Goal: Task Accomplishment & Management: Complete application form

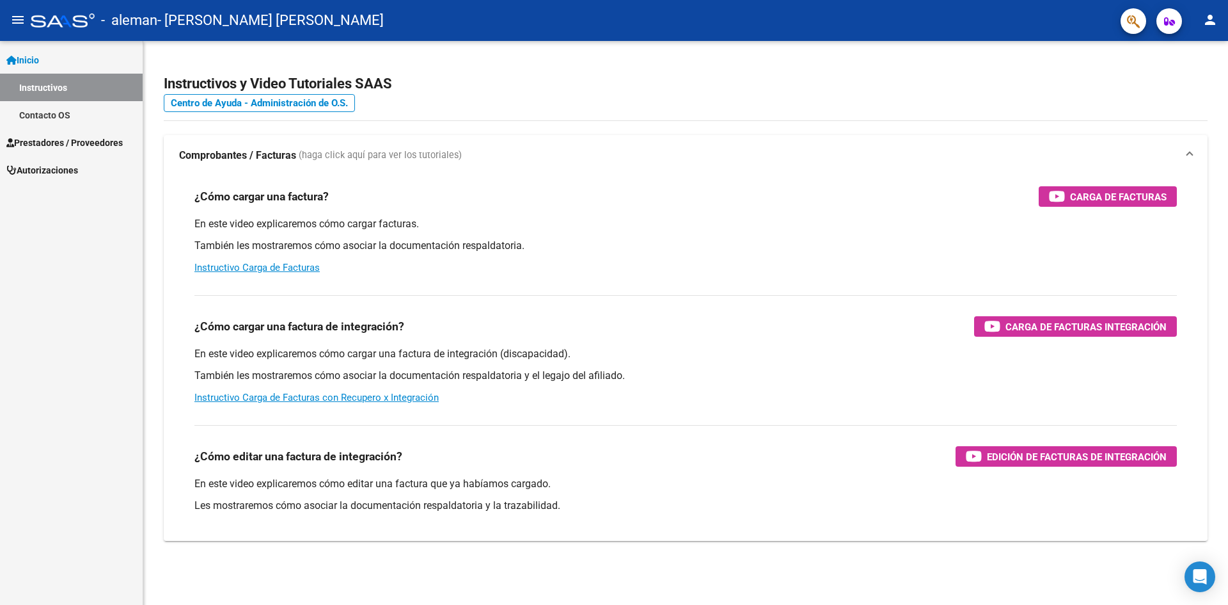
click at [6, 12] on mat-toolbar "menu - [PERSON_NAME] - [PERSON_NAME] [PERSON_NAME] person" at bounding box center [614, 20] width 1228 height 41
click at [12, 13] on mat-icon "menu" at bounding box center [17, 19] width 15 height 15
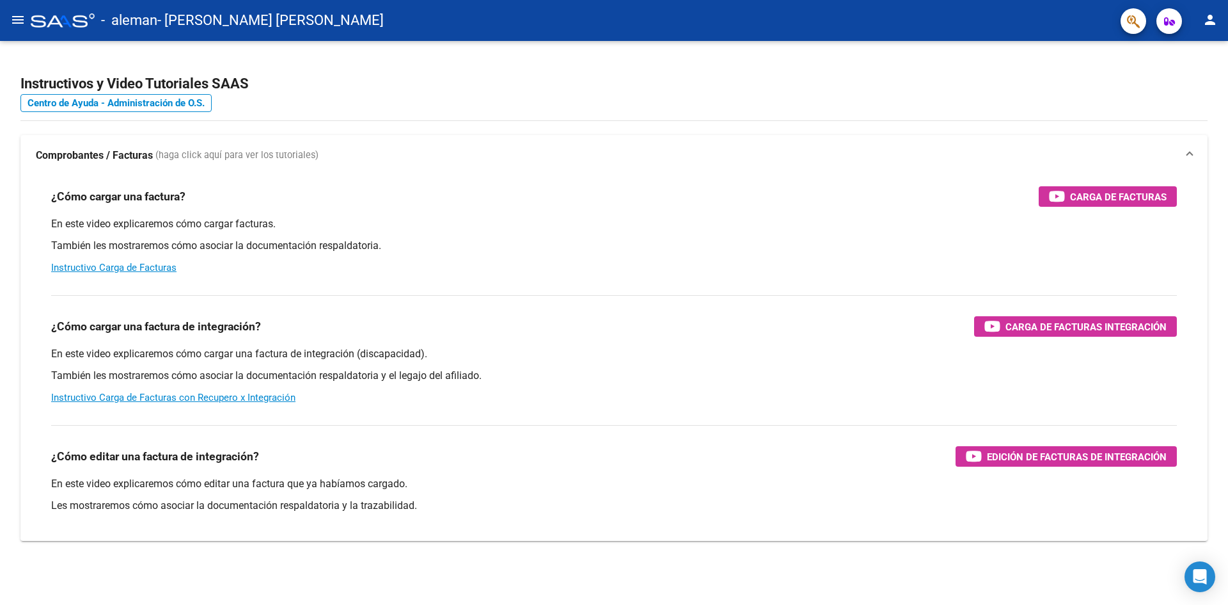
click at [12, 13] on mat-icon "menu" at bounding box center [17, 19] width 15 height 15
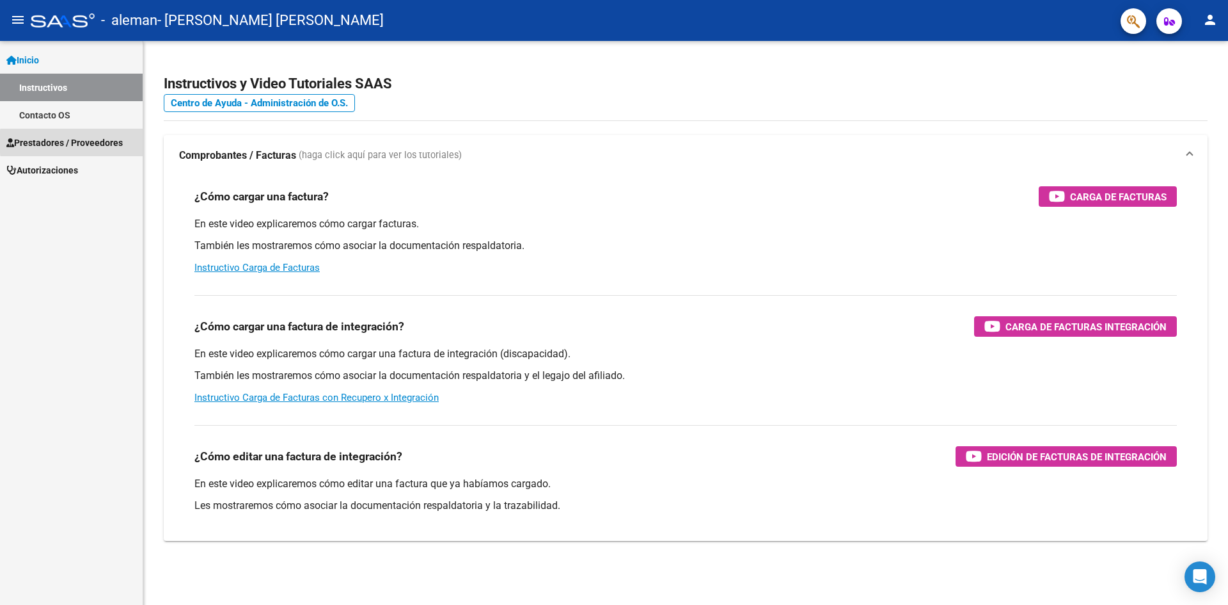
click at [110, 142] on span "Prestadores / Proveedores" at bounding box center [64, 143] width 116 height 14
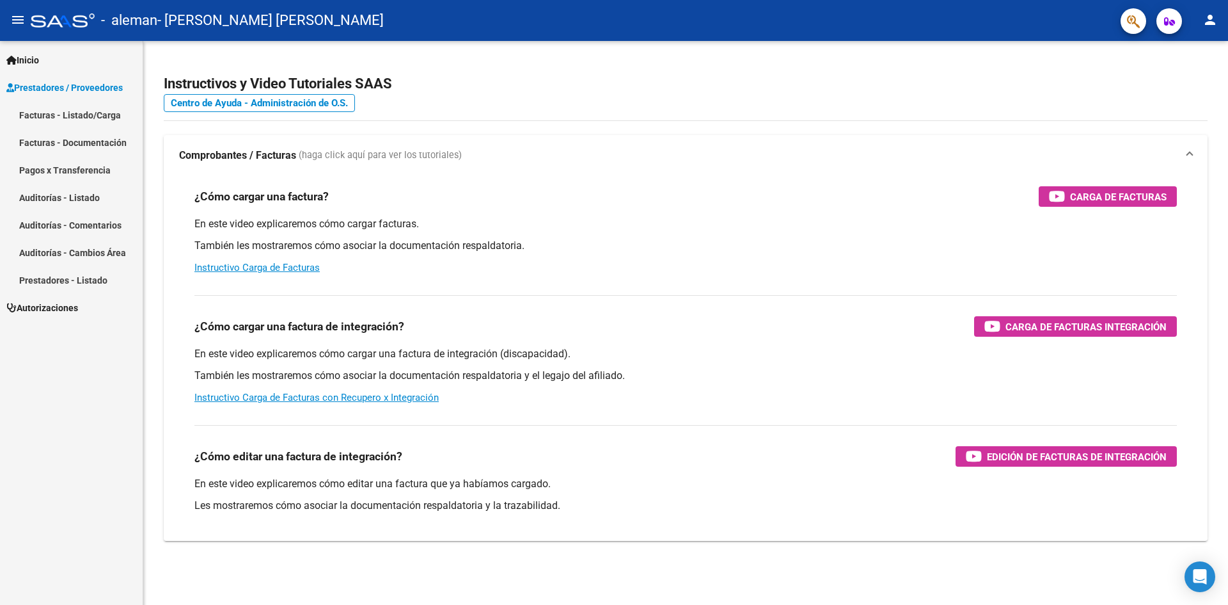
click at [111, 121] on link "Facturas - Listado/Carga" at bounding box center [71, 115] width 143 height 28
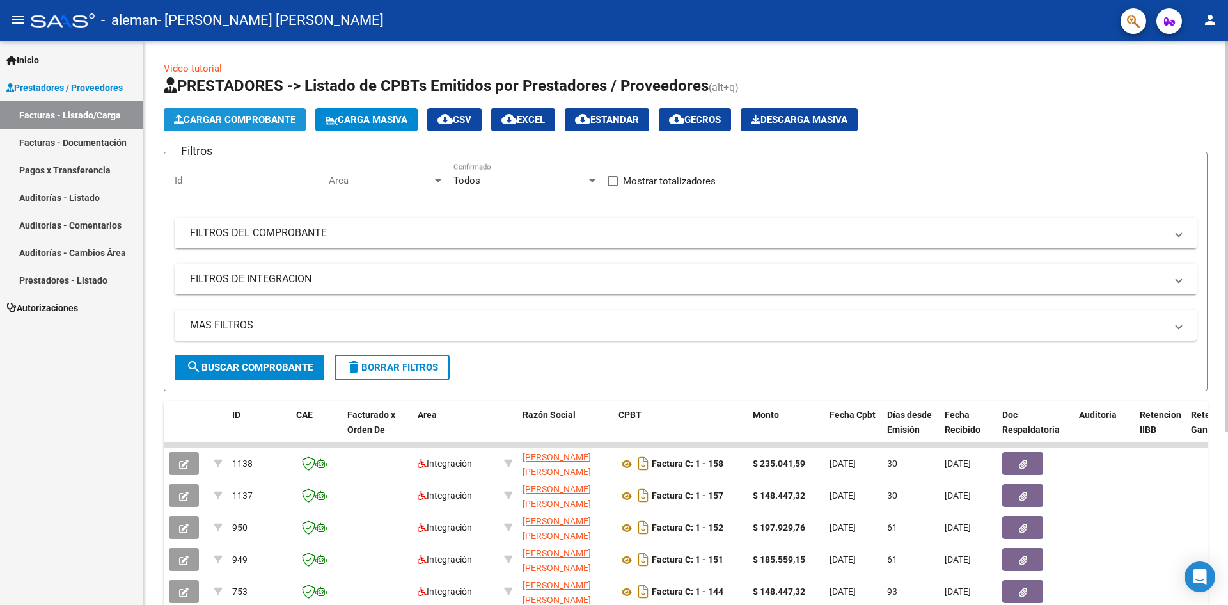
click at [235, 116] on span "Cargar Comprobante" at bounding box center [235, 120] width 122 height 12
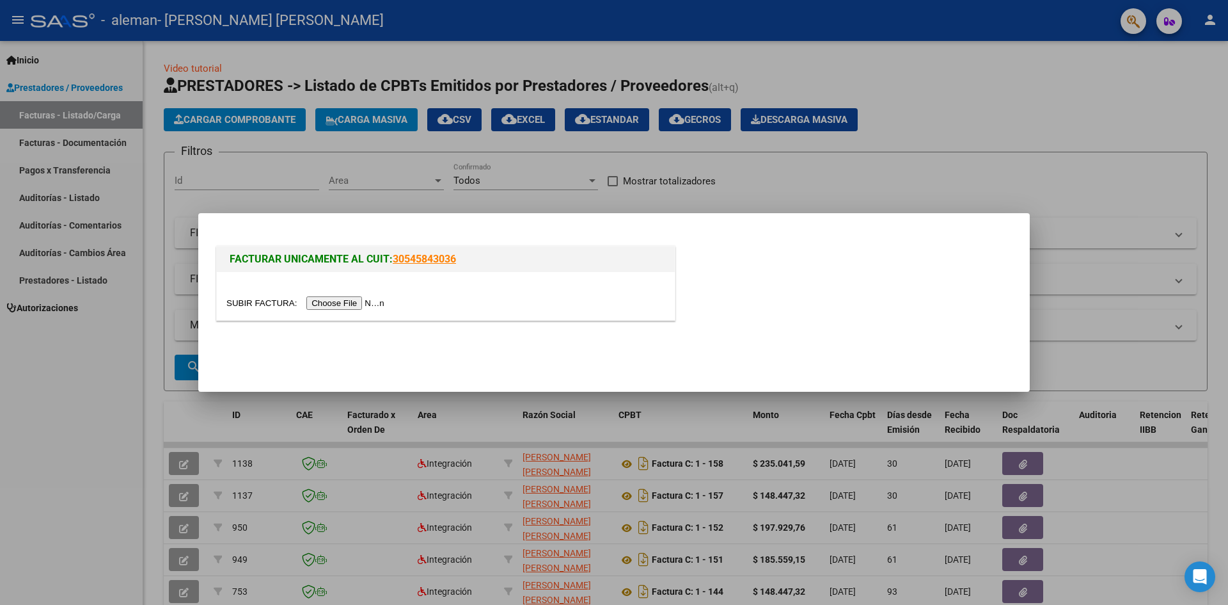
click at [338, 298] on input "file" at bounding box center [308, 302] width 162 height 13
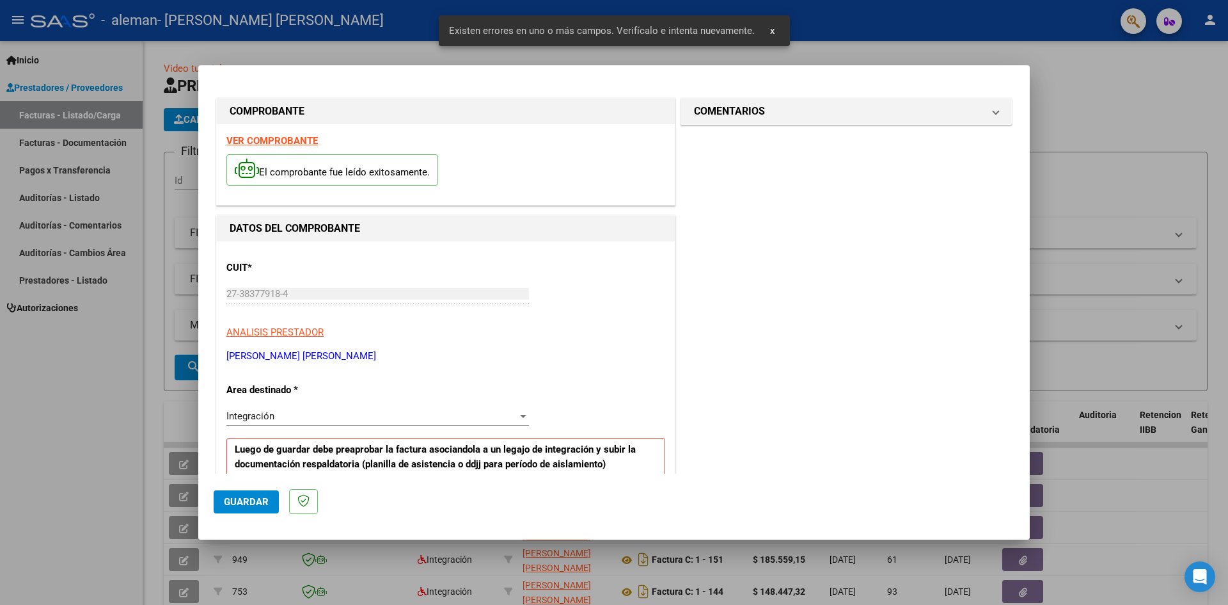
click at [297, 137] on strong "VER COMPROBANTE" at bounding box center [272, 141] width 91 height 12
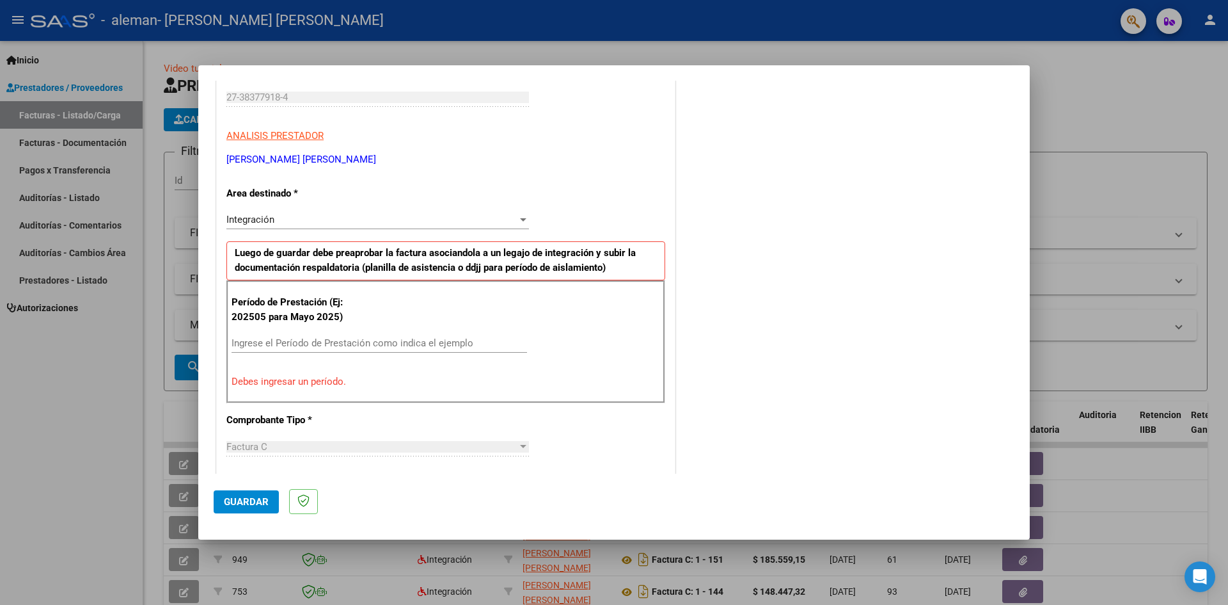
scroll to position [256, 0]
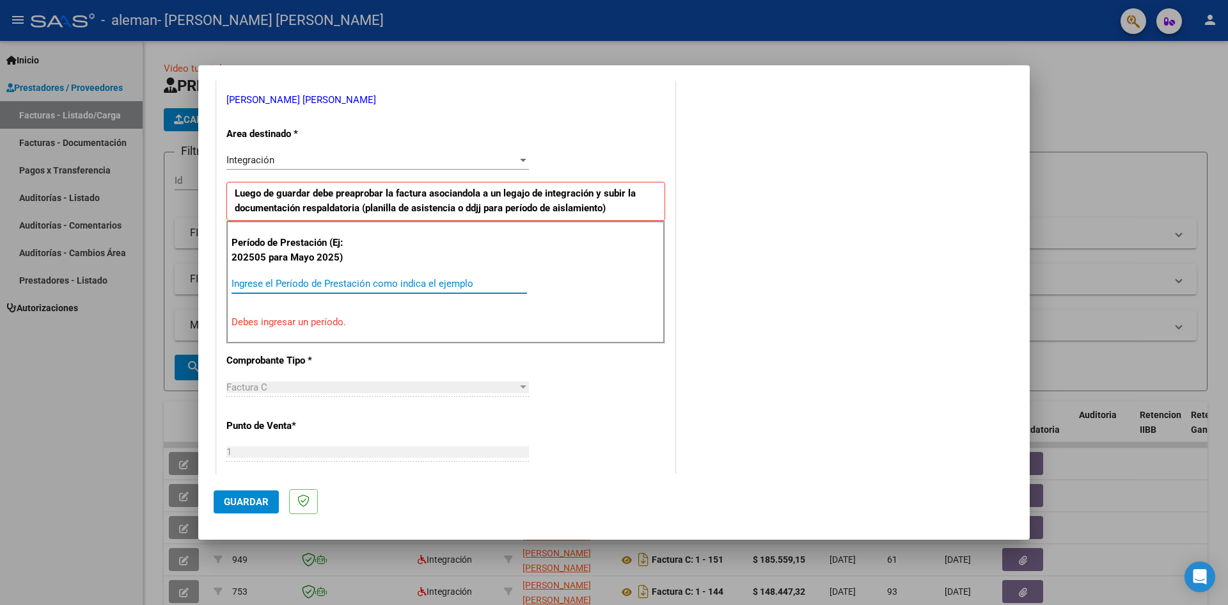
click at [332, 285] on input "Ingrese el Período de Prestación como indica el ejemplo" at bounding box center [380, 284] width 296 height 12
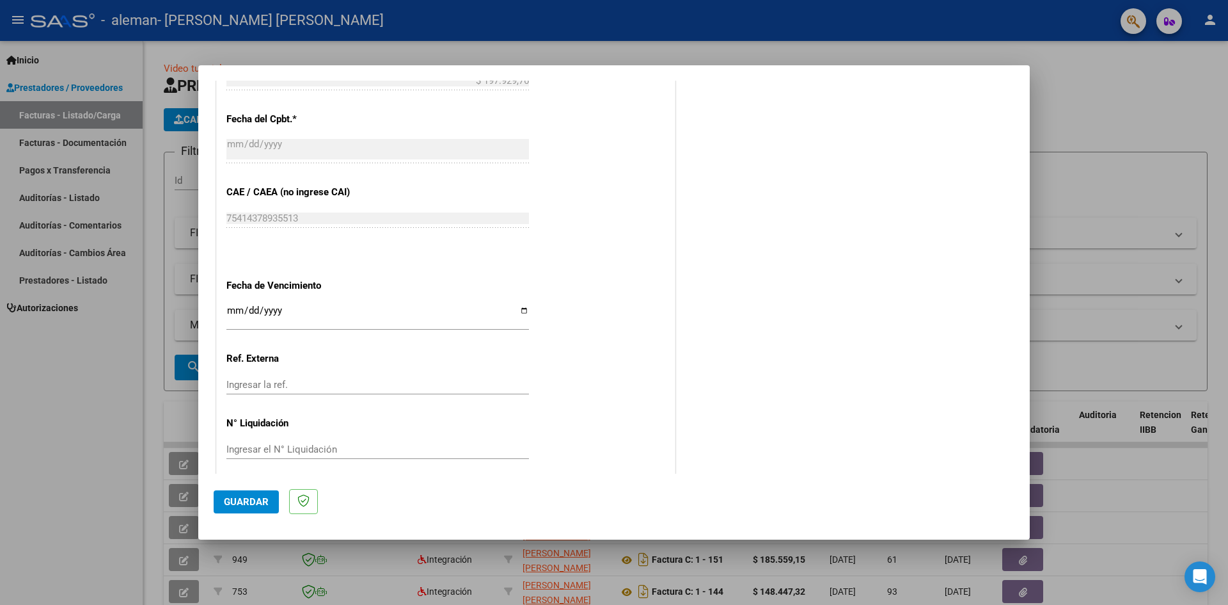
scroll to position [733, 0]
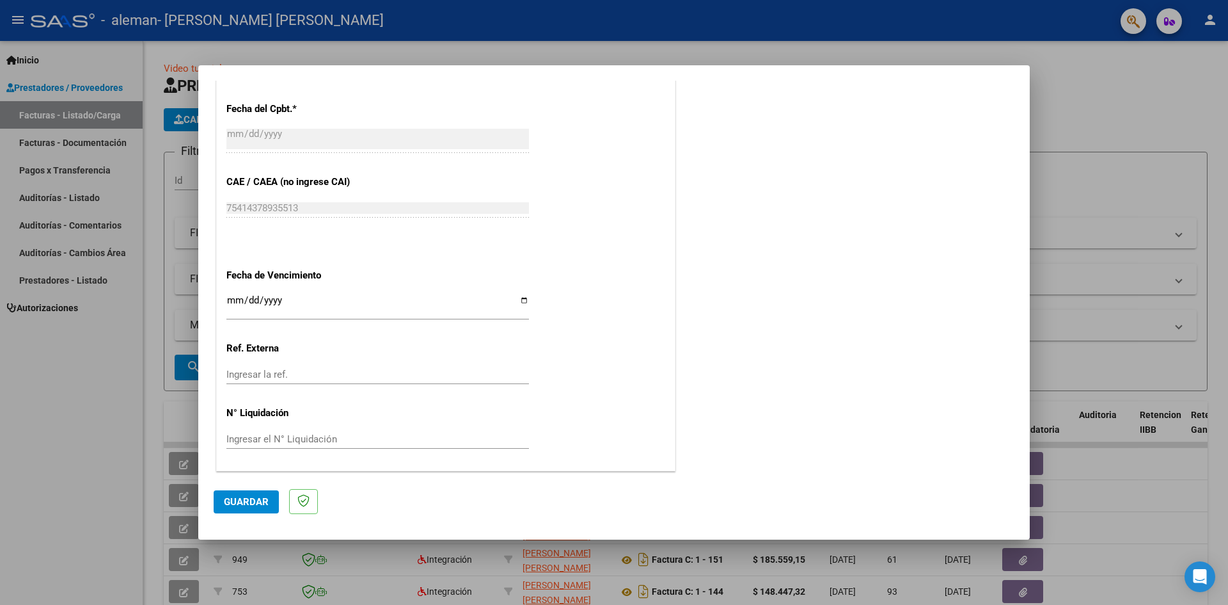
type input "202509"
click at [524, 300] on input "Ingresar la fecha" at bounding box center [378, 305] width 303 height 20
type input "[DATE]"
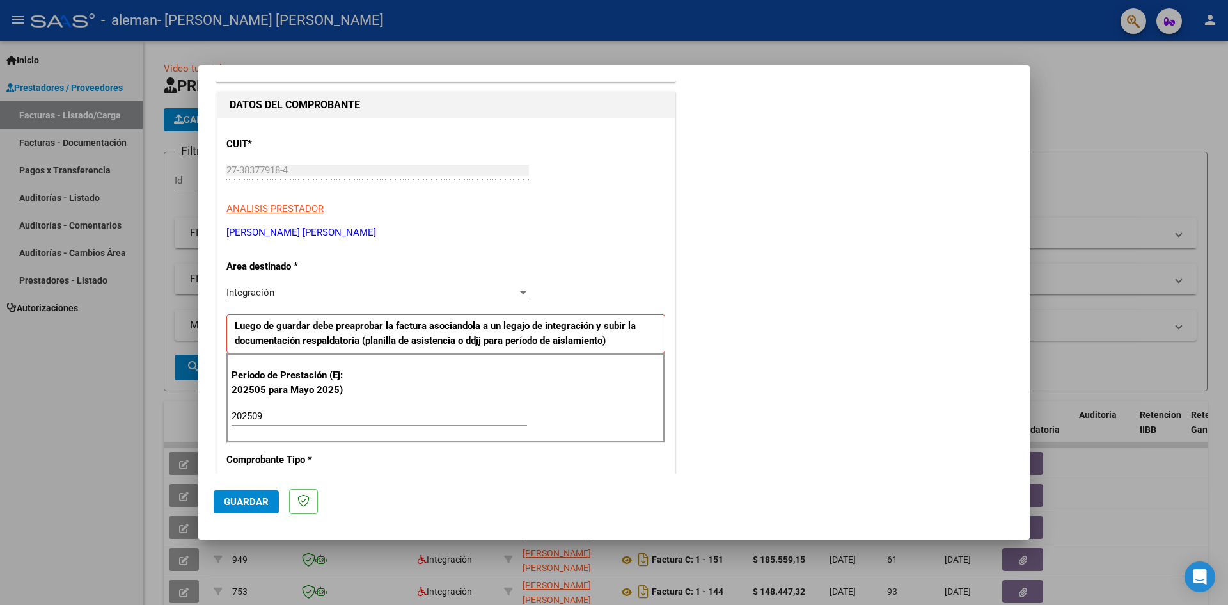
scroll to position [128, 0]
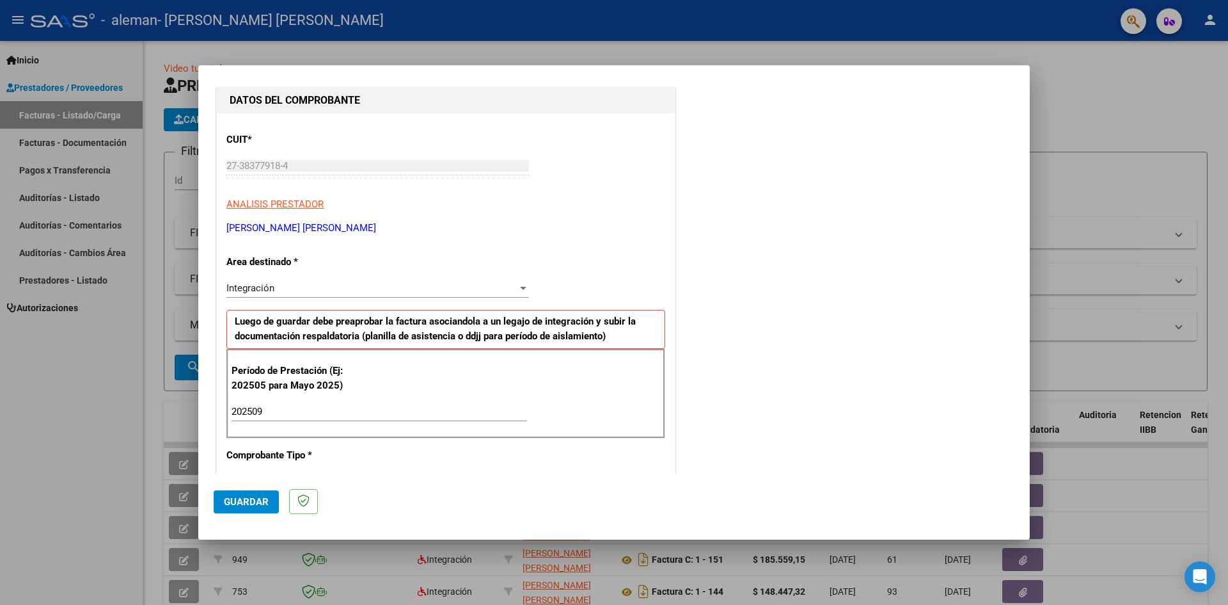
click at [269, 497] on button "Guardar" at bounding box center [246, 501] width 65 height 23
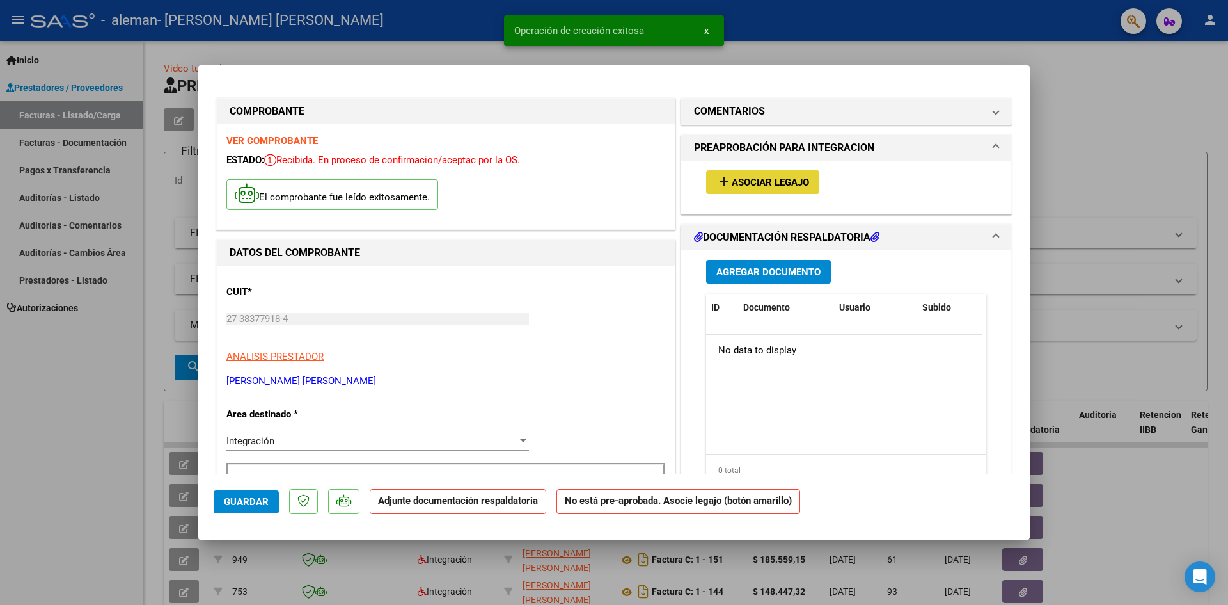
click at [744, 191] on button "add Asociar Legajo" at bounding box center [762, 182] width 113 height 24
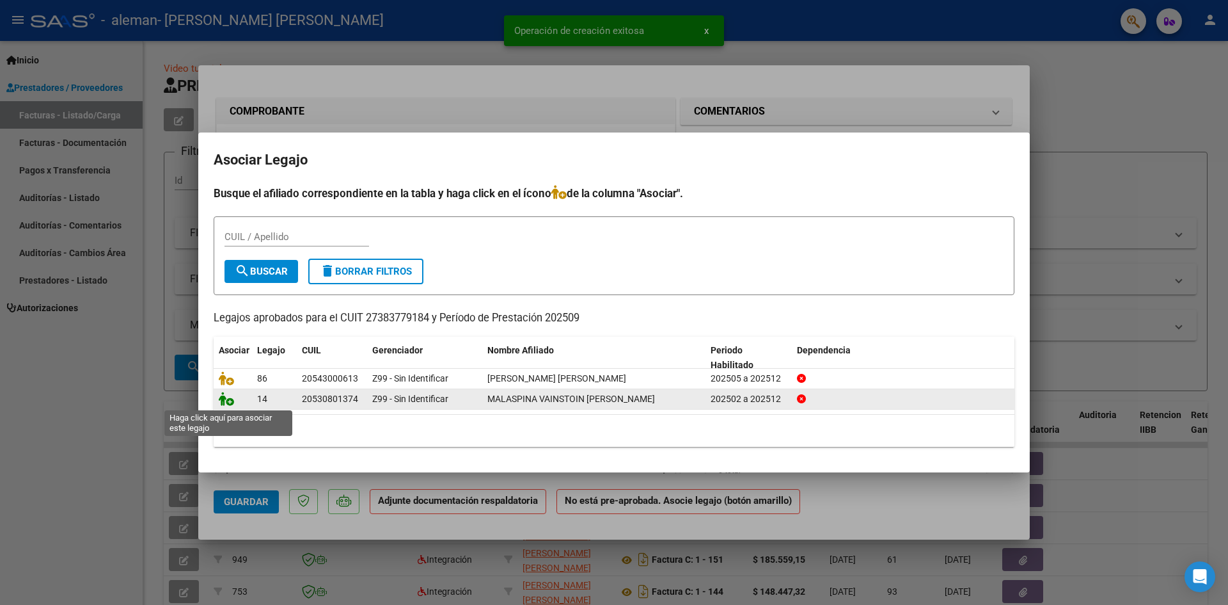
click at [228, 402] on icon at bounding box center [226, 399] width 15 height 14
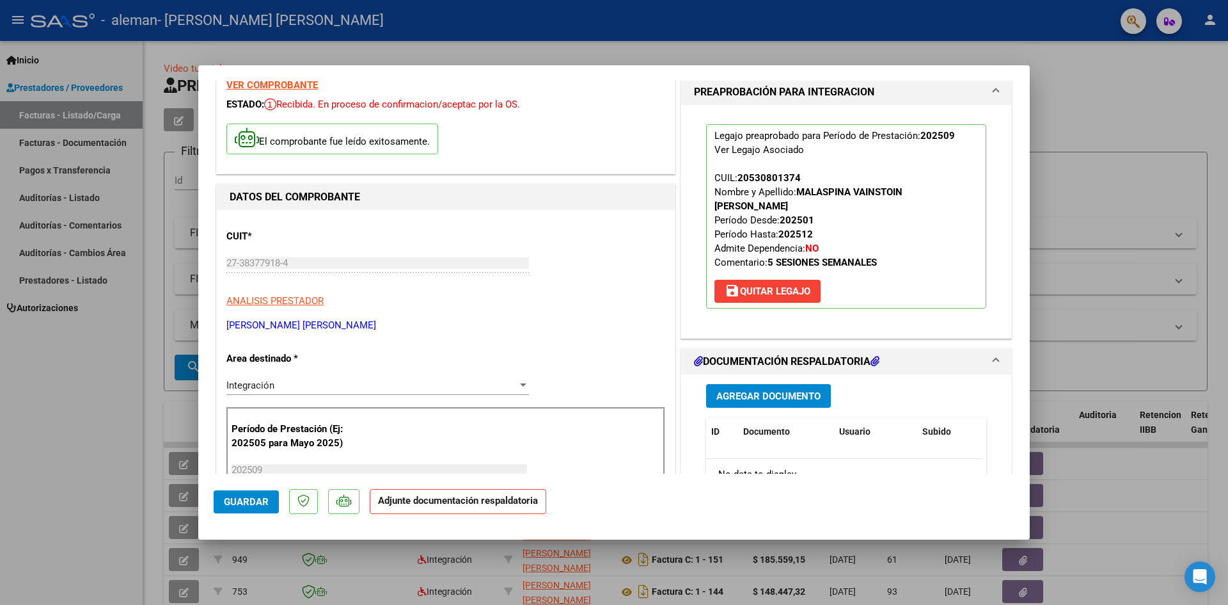
scroll to position [128, 0]
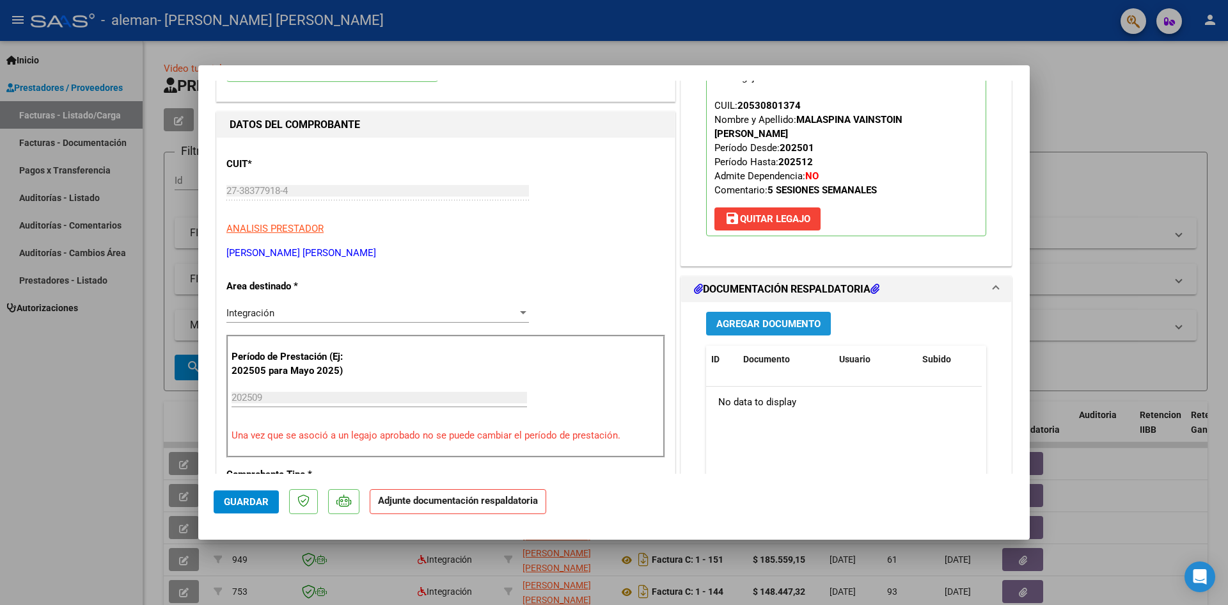
click at [784, 318] on span "Agregar Documento" at bounding box center [769, 324] width 104 height 12
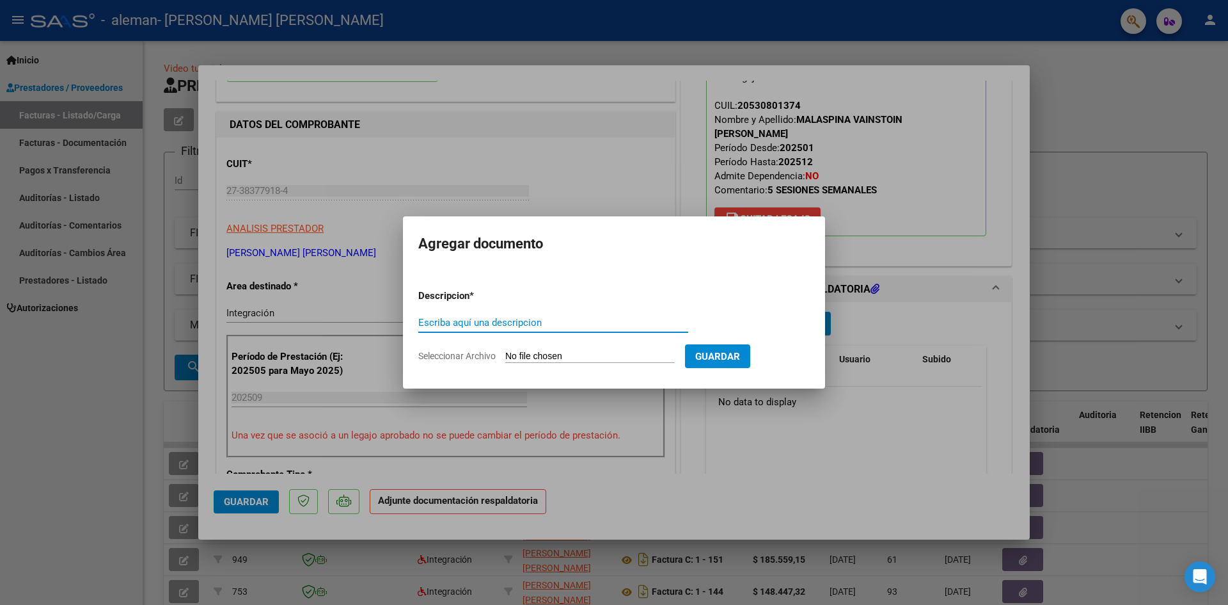
click at [727, 356] on span "Guardar" at bounding box center [718, 357] width 45 height 12
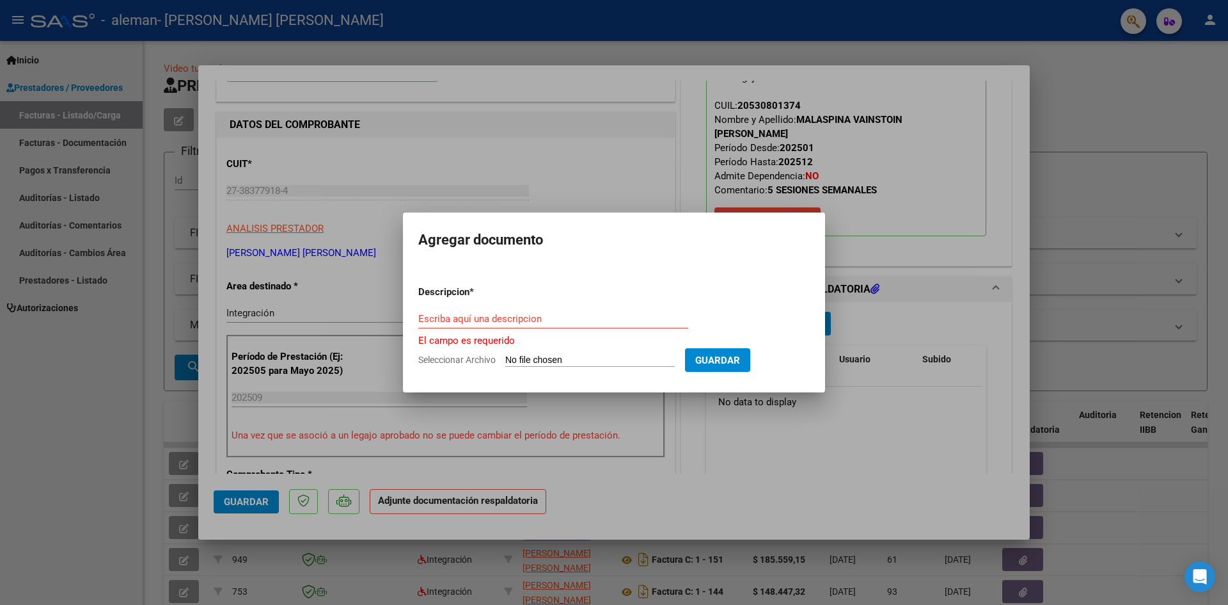
drag, startPoint x: 591, startPoint y: 372, endPoint x: 584, endPoint y: 356, distance: 17.5
click at [589, 369] on form "Descripcion * Escriba aquí una descripcion El campo es requerido Seleccionar Ar…" at bounding box center [614, 326] width 392 height 102
click at [584, 354] on input "Seleccionar Archivo" at bounding box center [590, 360] width 170 height 12
type input "C:\fakepath\Planilla de Asistencia_Septiembre_Giovanni Malaspina Vainstoin.pdf"
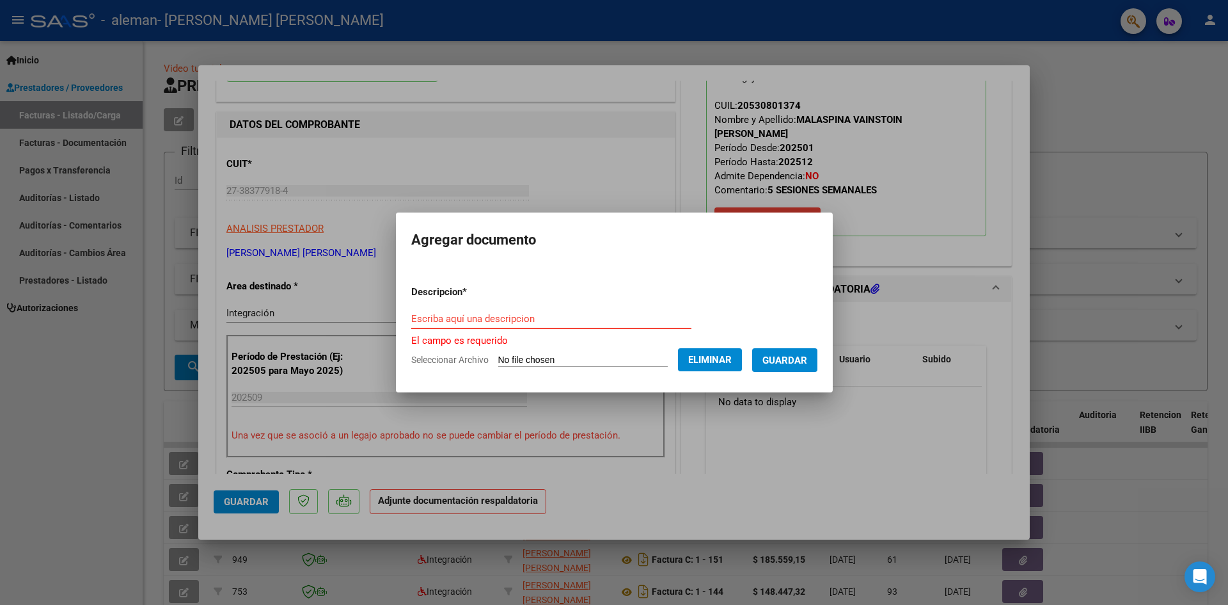
click at [483, 313] on input "Escriba aquí una descripcion" at bounding box center [551, 319] width 280 height 12
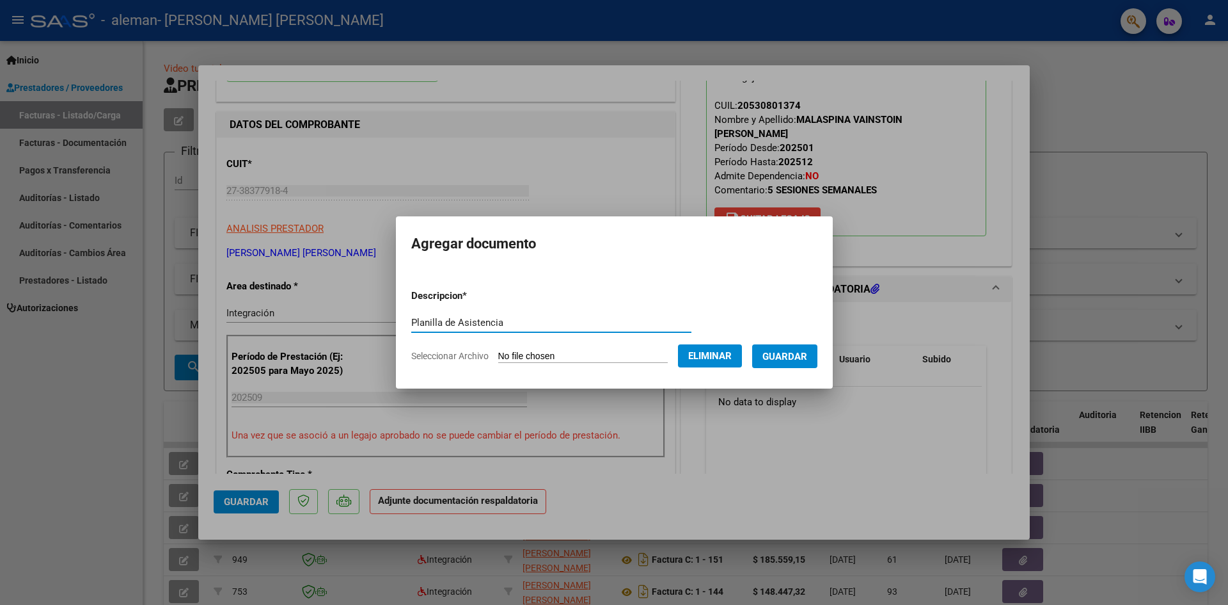
type input "Planilla de Asistencia"
click at [807, 361] on span "Guardar" at bounding box center [785, 357] width 45 height 12
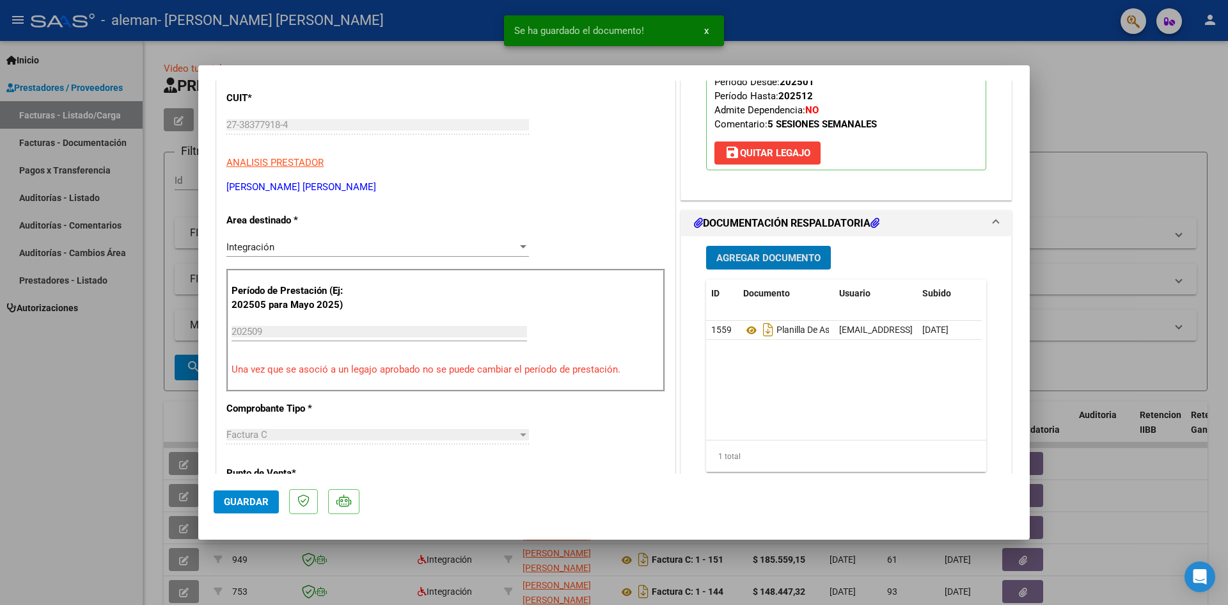
scroll to position [256, 0]
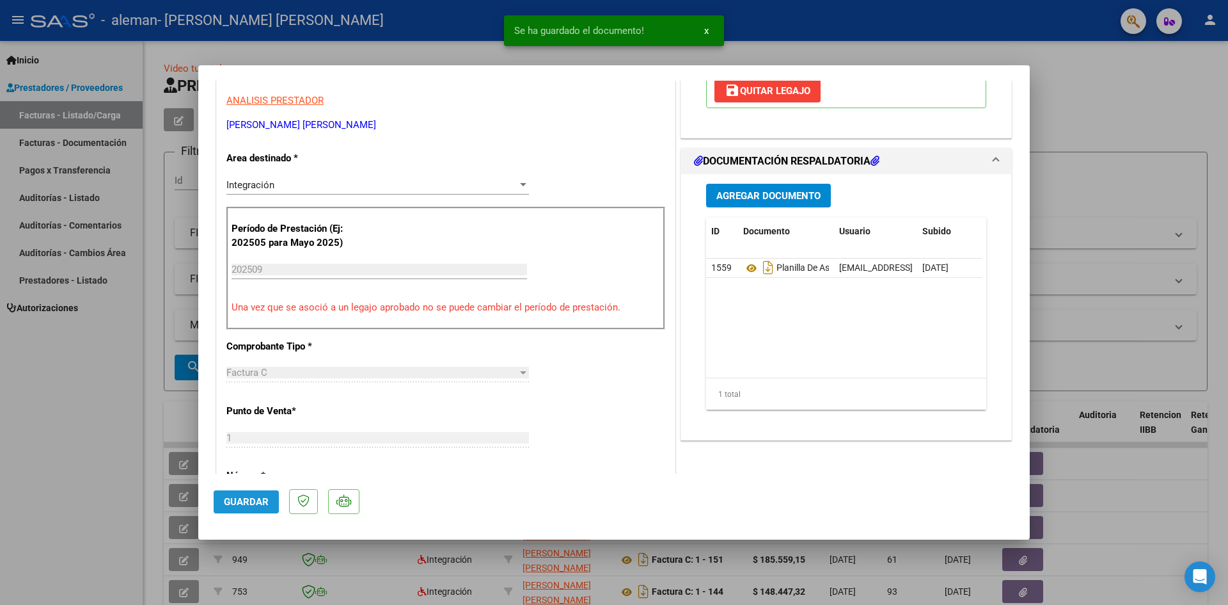
click at [252, 508] on button "Guardar" at bounding box center [246, 501] width 65 height 23
click at [1081, 82] on div at bounding box center [614, 302] width 1228 height 605
type input "$ 0,00"
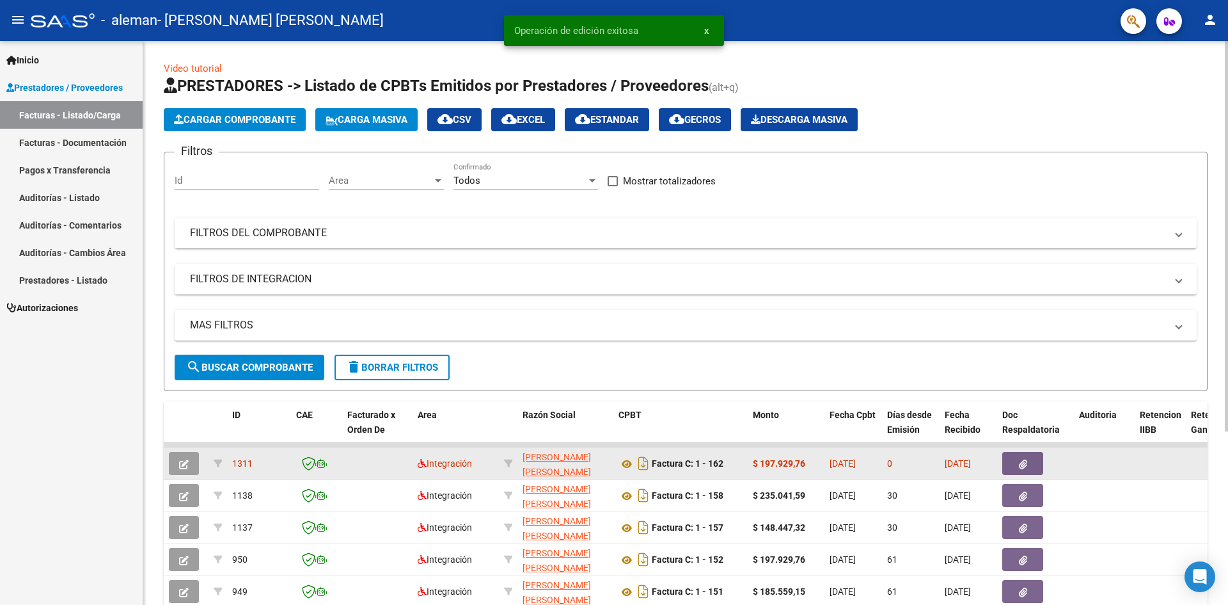
click at [193, 463] on button "button" at bounding box center [184, 463] width 30 height 23
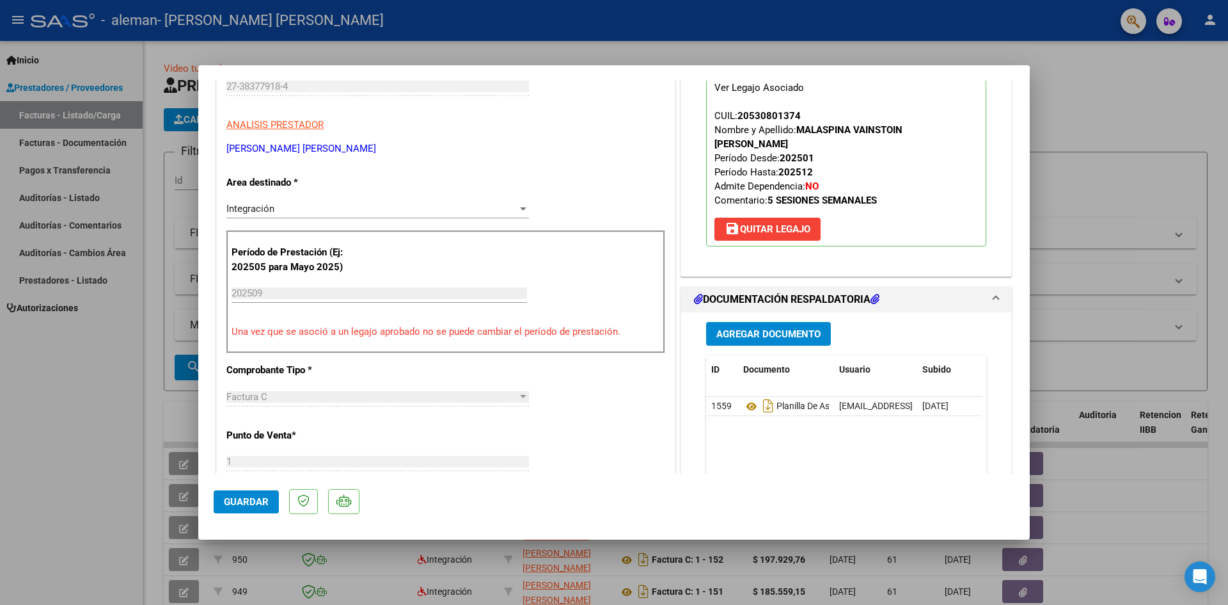
scroll to position [192, 0]
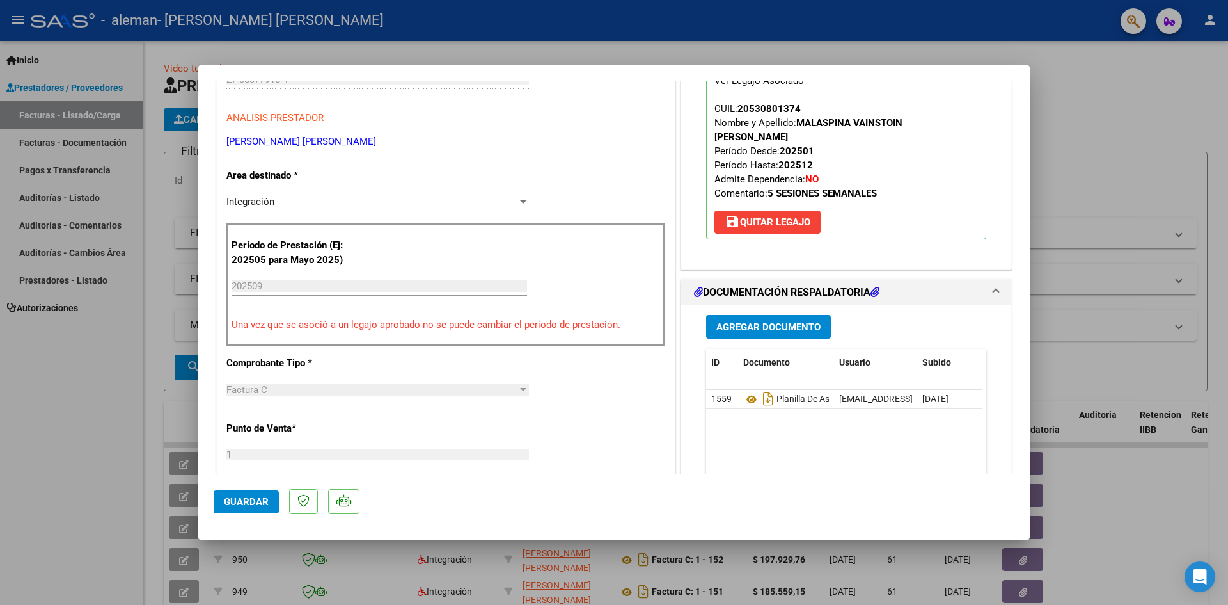
click at [1121, 109] on div at bounding box center [614, 302] width 1228 height 605
type input "$ 0,00"
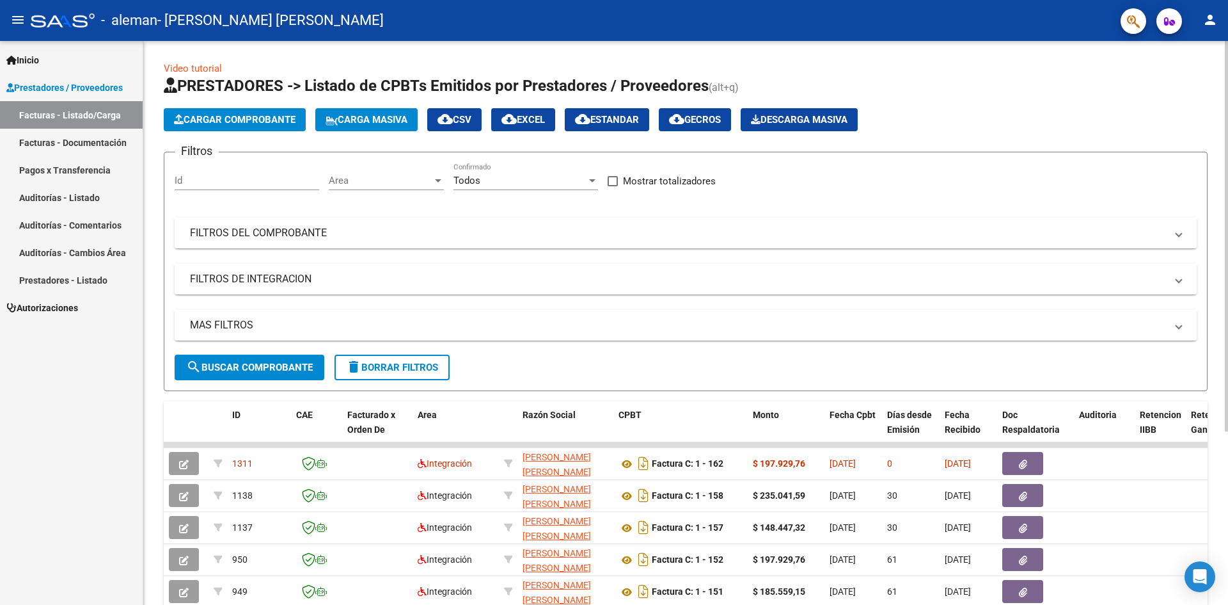
click at [228, 113] on button "Cargar Comprobante" at bounding box center [235, 119] width 142 height 23
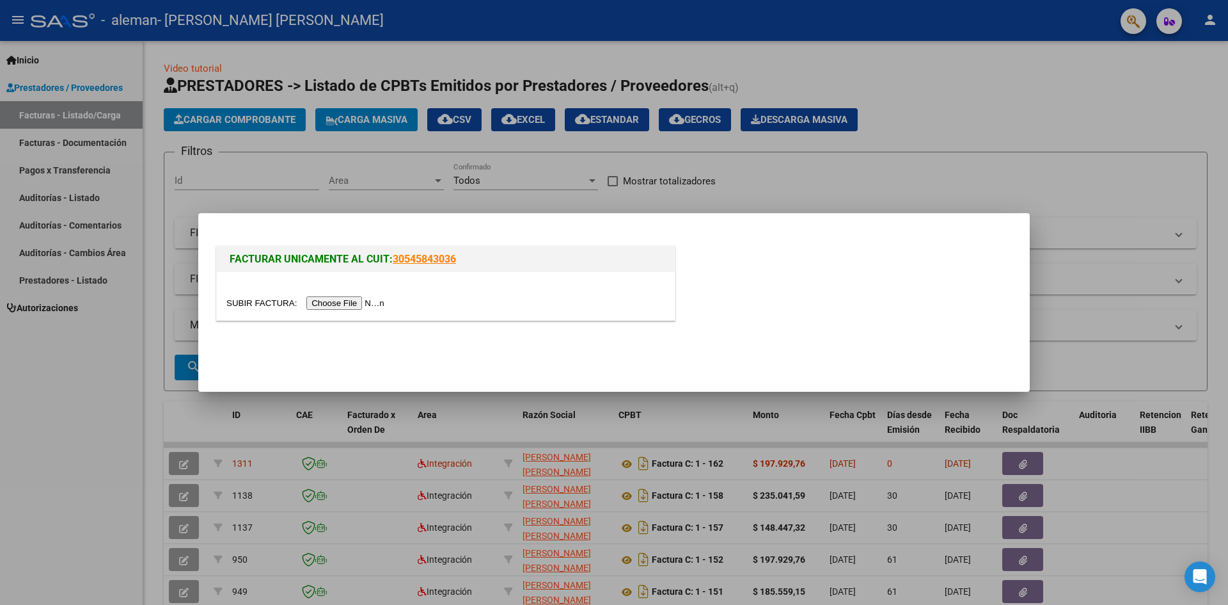
click at [372, 308] on input "file" at bounding box center [308, 302] width 162 height 13
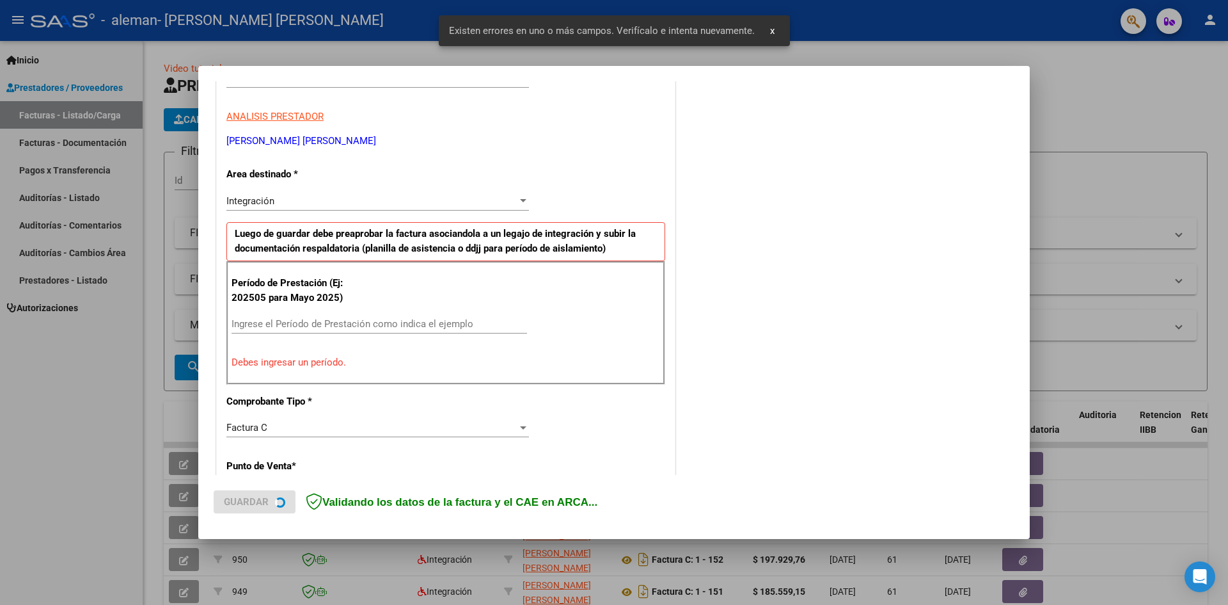
scroll to position [225, 0]
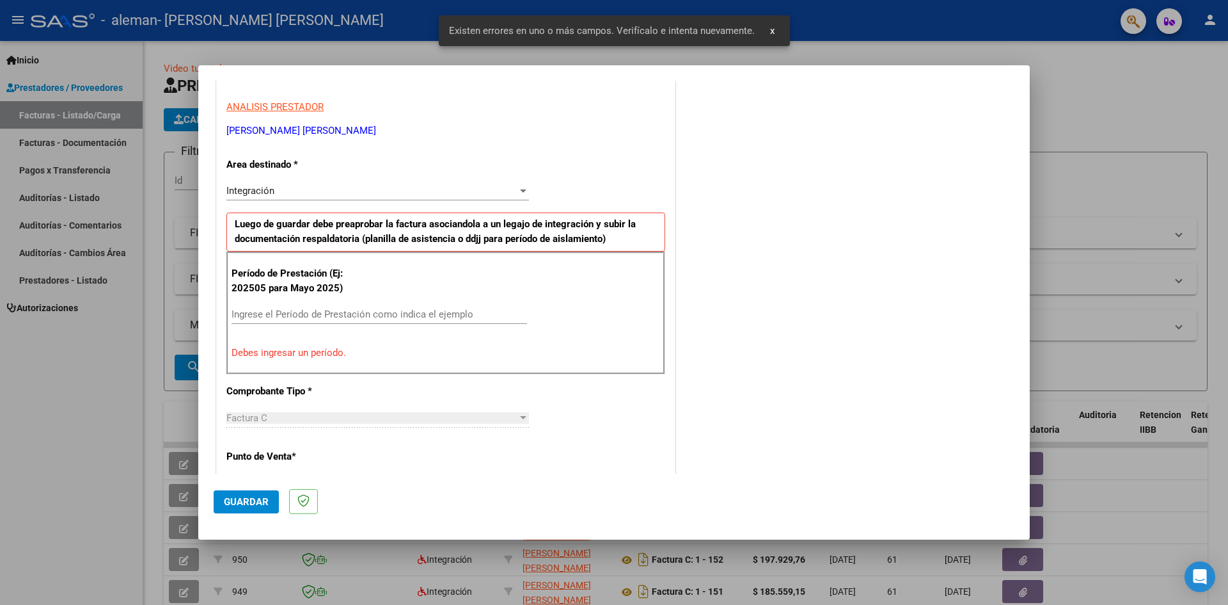
click at [300, 310] on input "Ingrese el Período de Prestación como indica el ejemplo" at bounding box center [380, 314] width 296 height 12
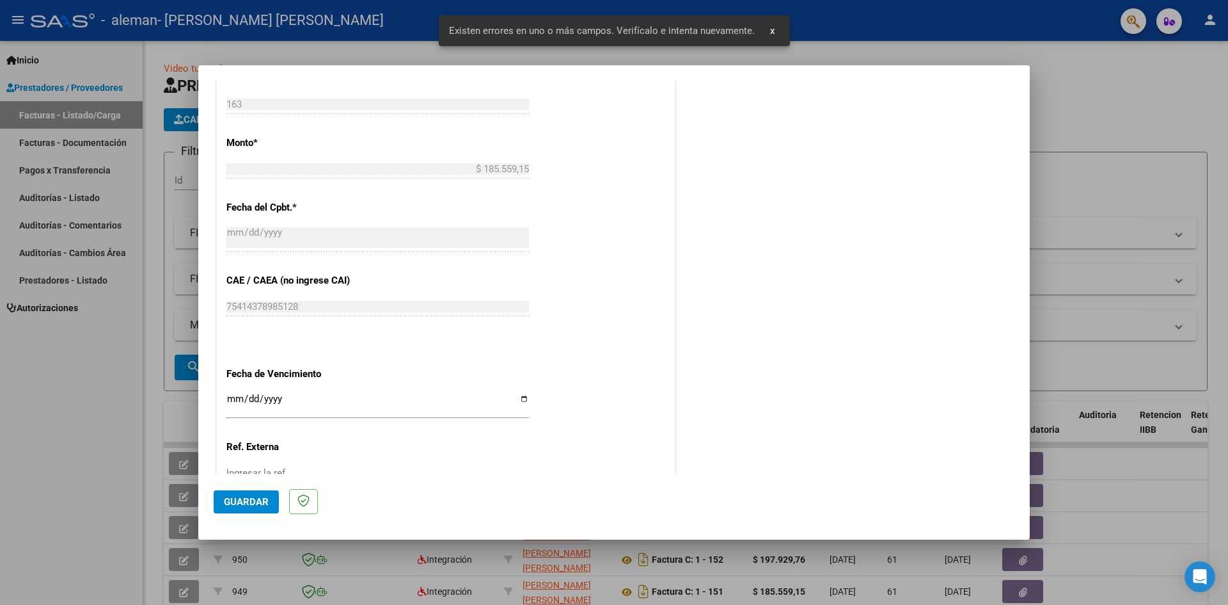
scroll to position [733, 0]
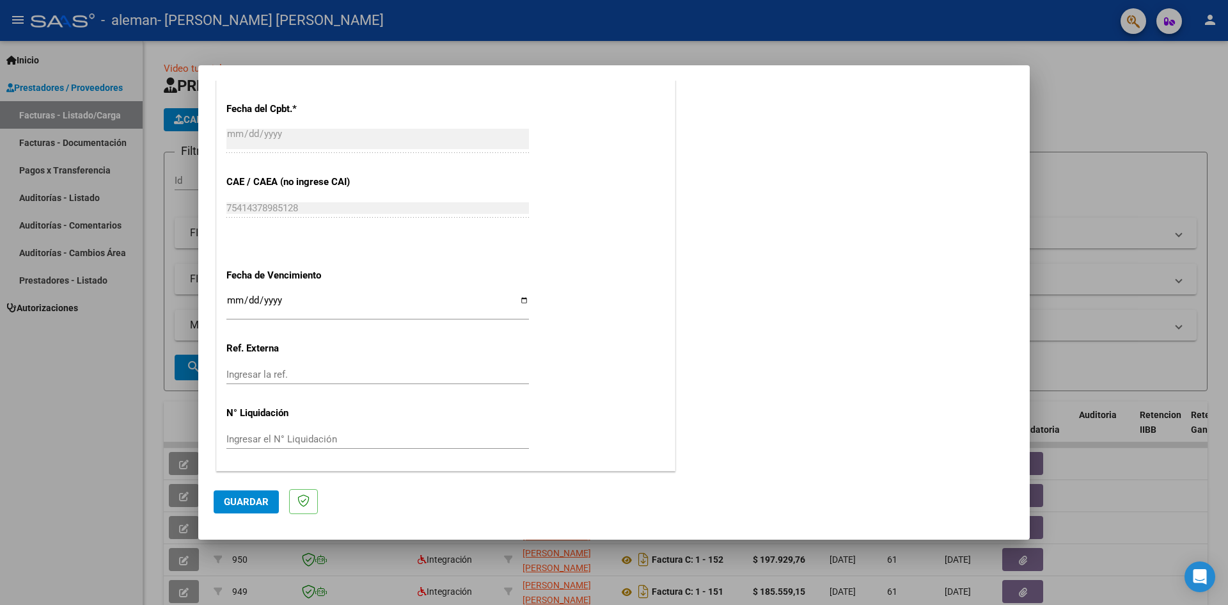
type input "202509"
click at [524, 298] on input "Ingresar la fecha" at bounding box center [378, 305] width 303 height 20
type input "[DATE]"
click at [264, 507] on span "Guardar" at bounding box center [246, 502] width 45 height 12
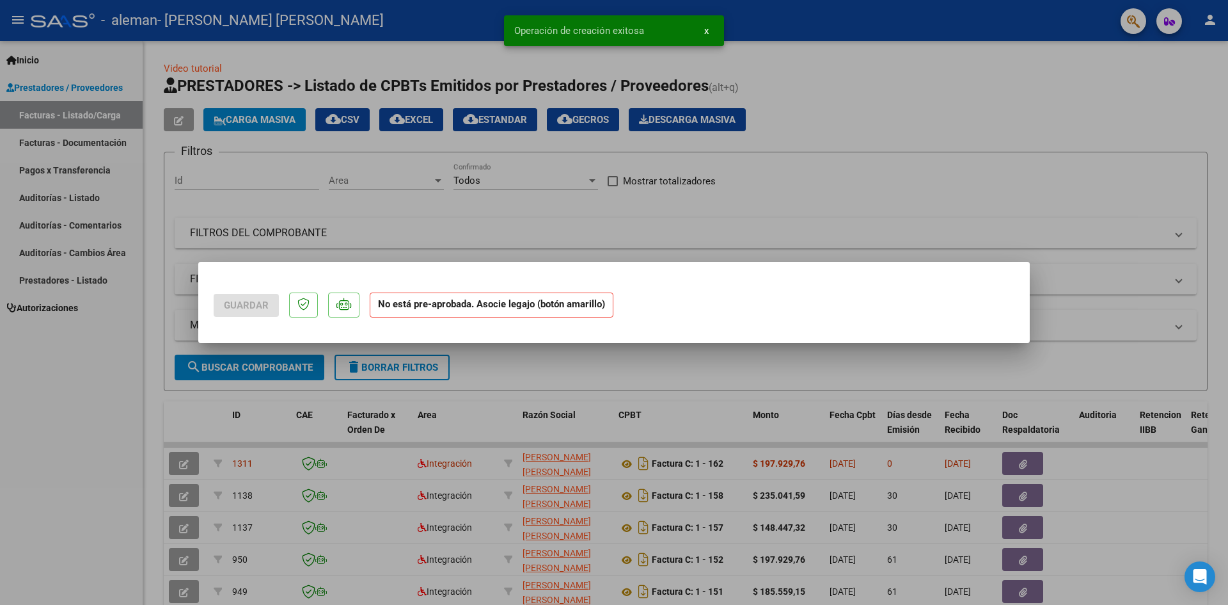
scroll to position [0, 0]
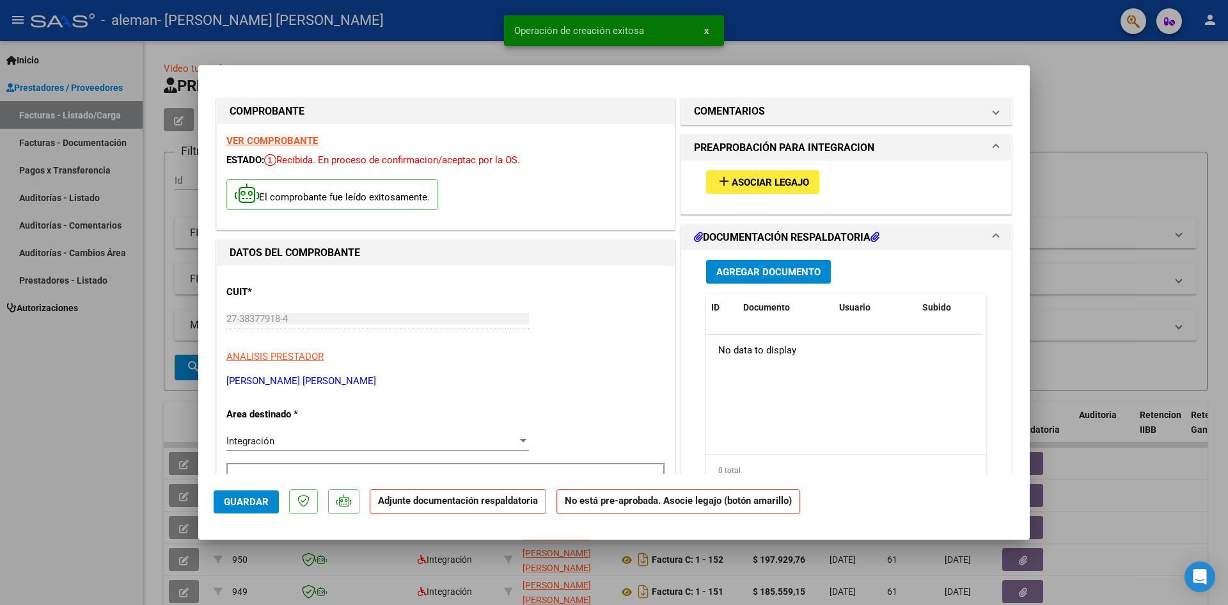
click at [752, 189] on button "add Asociar Legajo" at bounding box center [762, 182] width 113 height 24
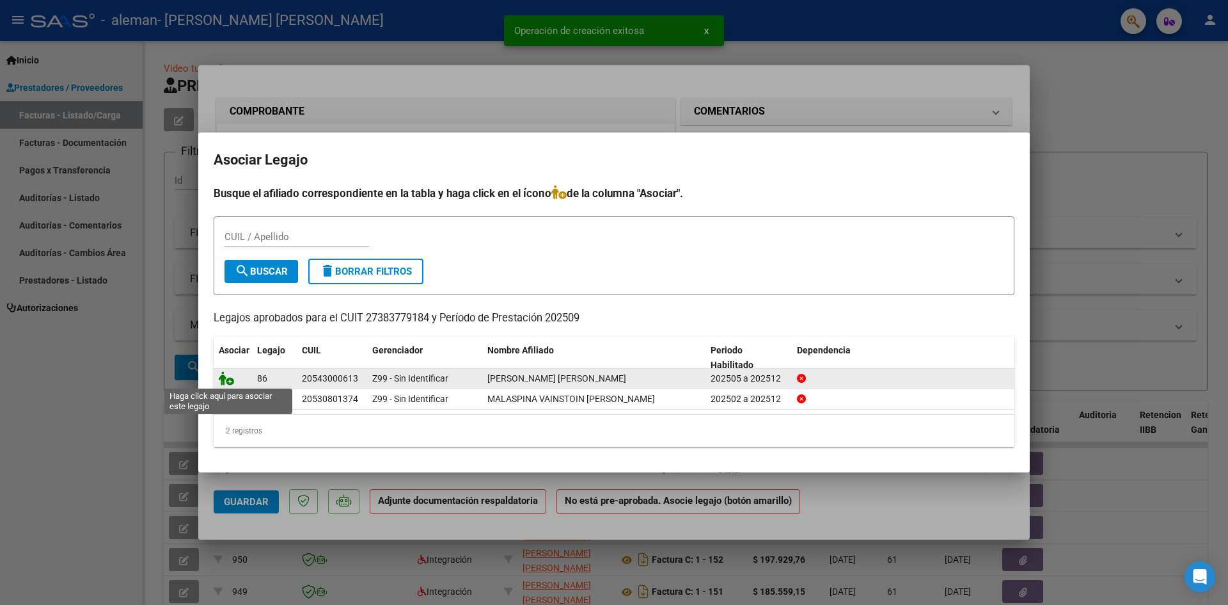
click at [229, 383] on icon at bounding box center [226, 378] width 15 height 14
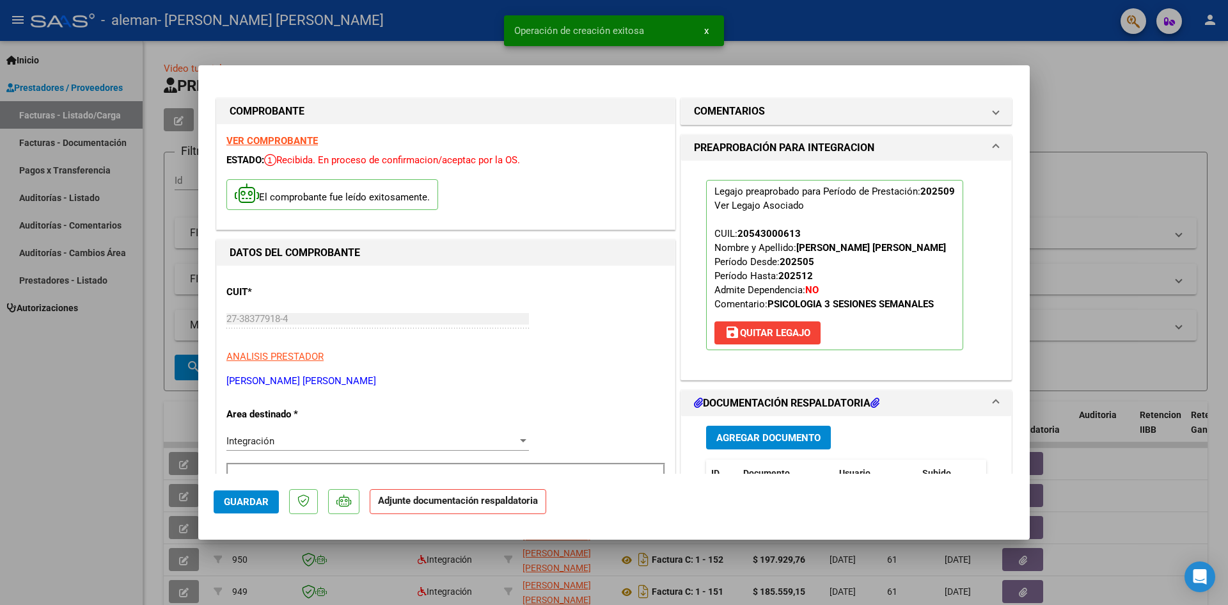
scroll to position [128, 0]
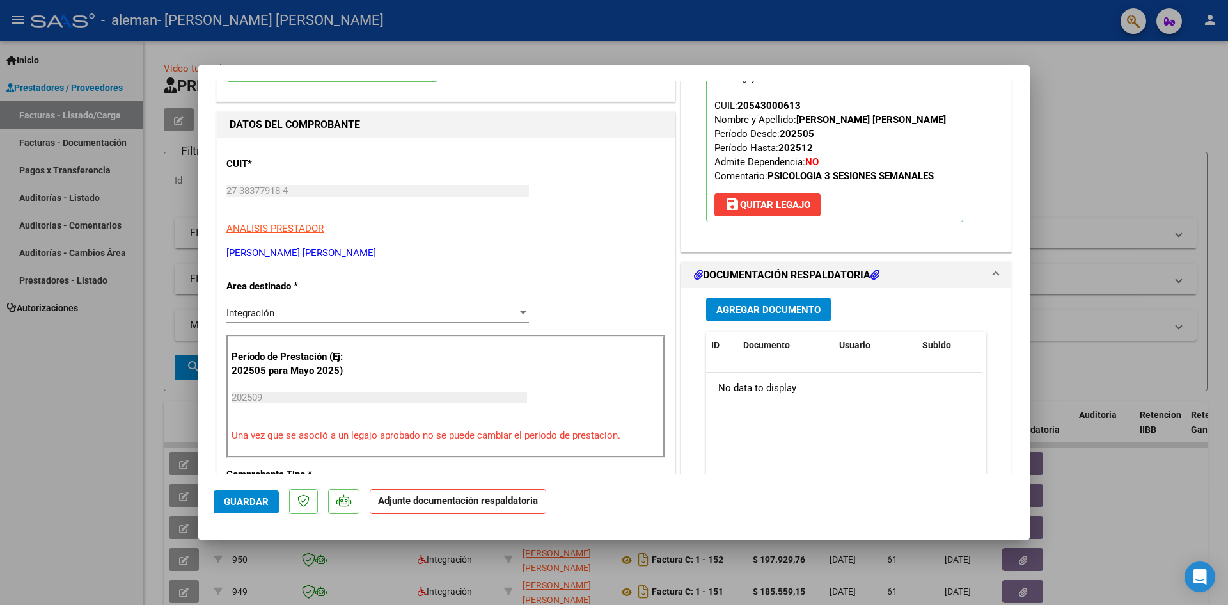
click at [774, 307] on span "Agregar Documento" at bounding box center [769, 310] width 104 height 12
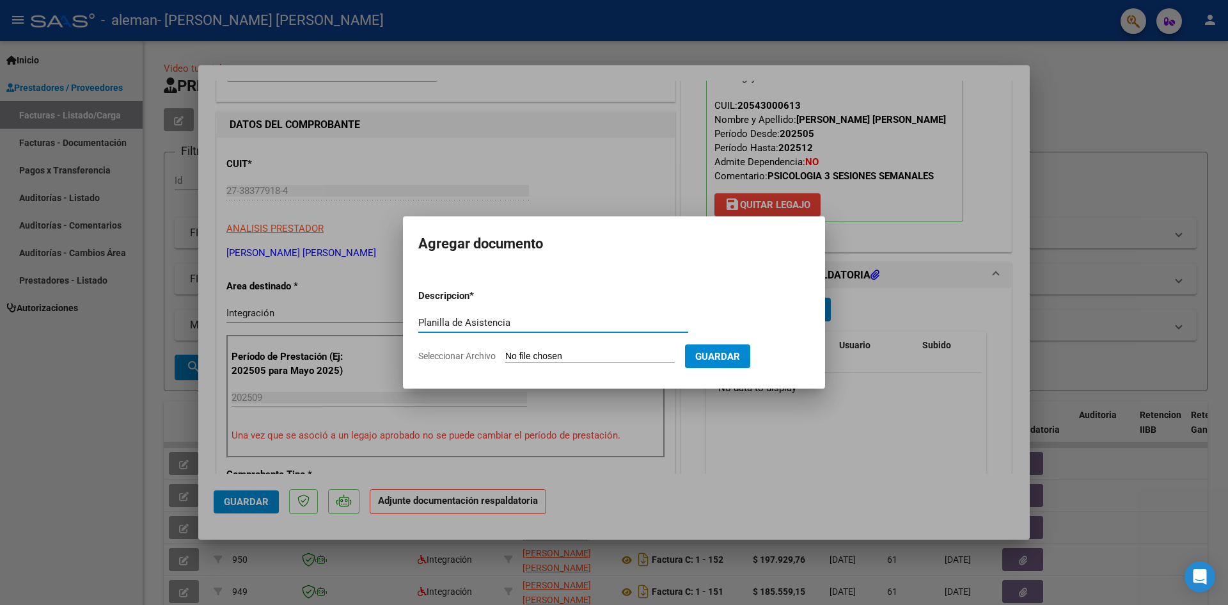
type input "Planilla de Asistencia"
click at [542, 352] on input "Seleccionar Archivo" at bounding box center [590, 357] width 170 height 12
type input "C:\fakepath\Planilla de Asistencia_Septiembre_Juan [PERSON_NAME].pdf"
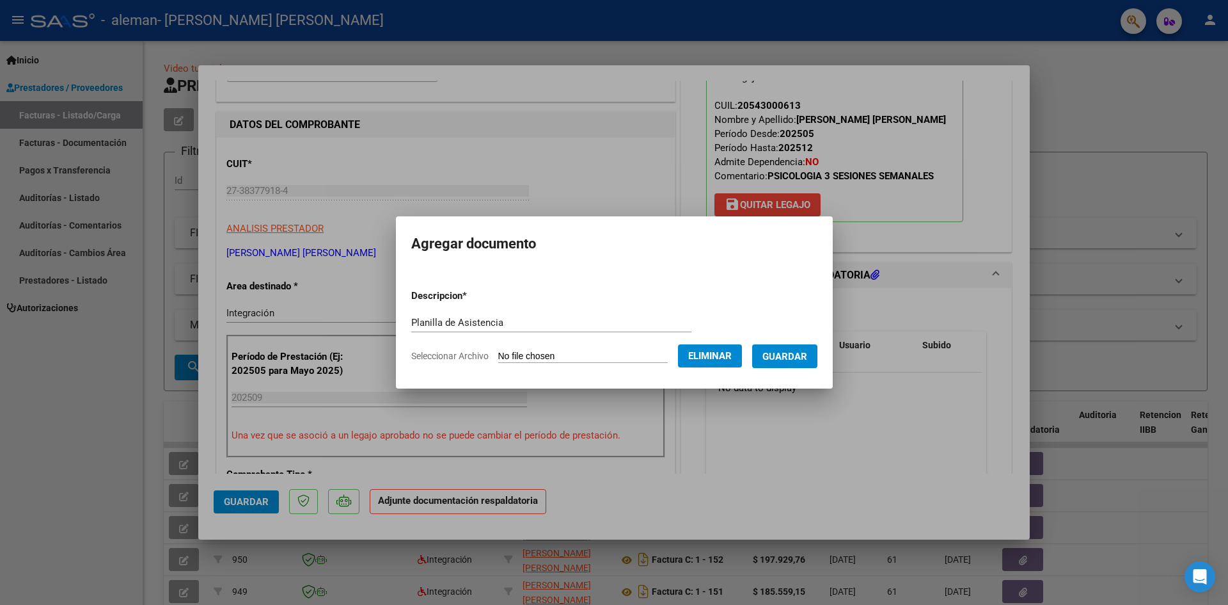
click at [778, 356] on span "Guardar" at bounding box center [785, 357] width 45 height 12
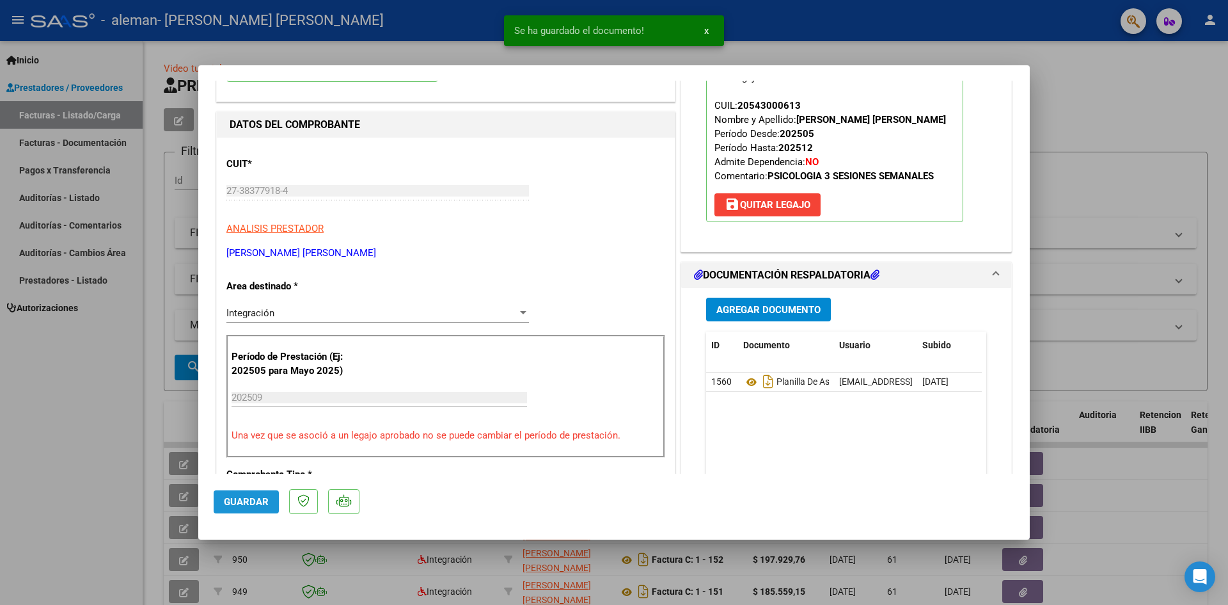
click at [257, 500] on span "Guardar" at bounding box center [246, 502] width 45 height 12
click at [1111, 102] on div at bounding box center [614, 302] width 1228 height 605
type input "$ 0,00"
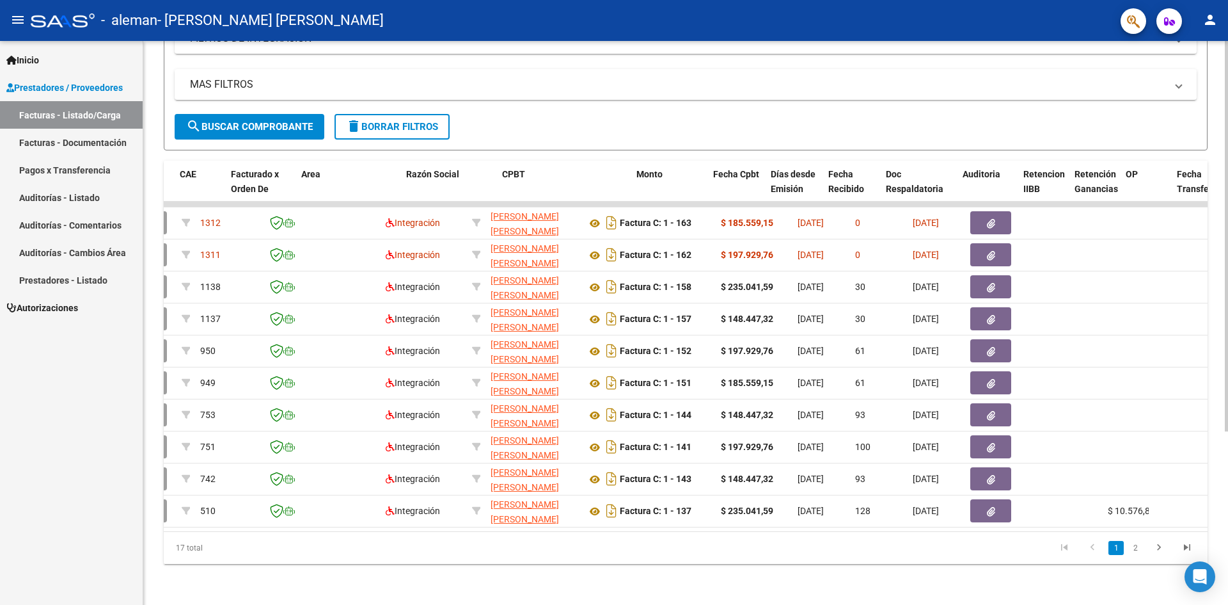
scroll to position [0, 0]
